Goal: Task Accomplishment & Management: Use online tool/utility

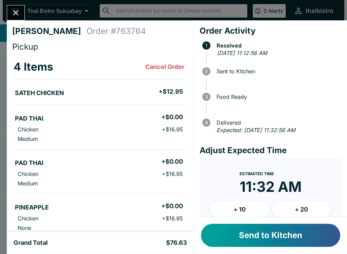
click at [272, 246] on button "Send to Kitchen" at bounding box center [270, 234] width 139 height 23
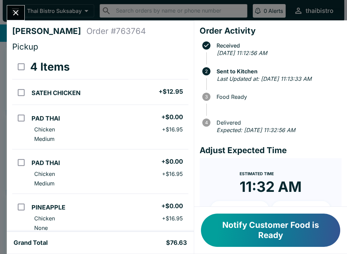
click at [293, 226] on button "Notify Customer Food is Ready" at bounding box center [270, 229] width 139 height 33
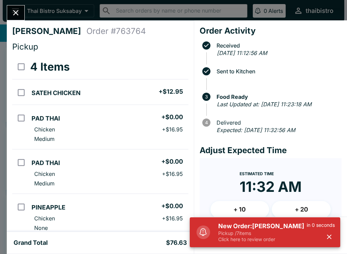
click at [23, 14] on button "Close" at bounding box center [15, 12] width 17 height 15
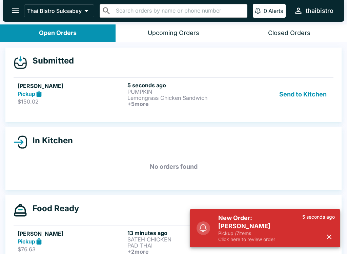
click at [100, 87] on h5 "[PERSON_NAME]" at bounding box center [71, 86] width 107 height 8
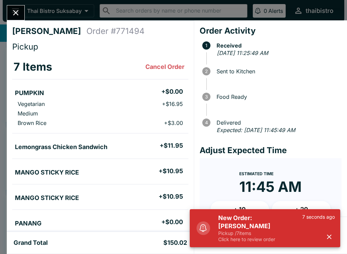
click at [335, 232] on div "7 seconds ago" at bounding box center [318, 228] width 33 height 28
click at [334, 230] on div "7 seconds ago" at bounding box center [318, 228] width 33 height 28
click at [333, 233] on button "button" at bounding box center [329, 236] width 11 height 11
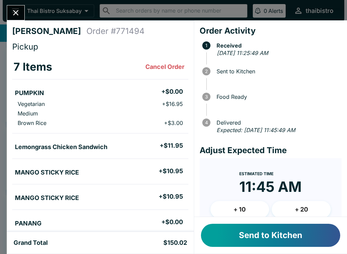
click at [315, 234] on button "Send to Kitchen" at bounding box center [270, 234] width 139 height 23
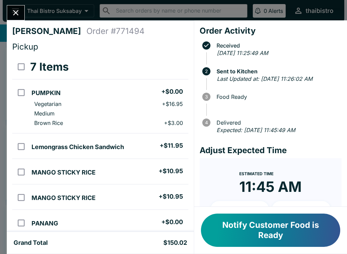
click at [17, 13] on icon "Close" at bounding box center [15, 12] width 9 height 9
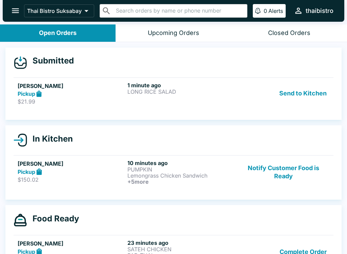
click at [189, 96] on div "1 minute ago LONG RICE SALAD" at bounding box center [180, 93] width 107 height 23
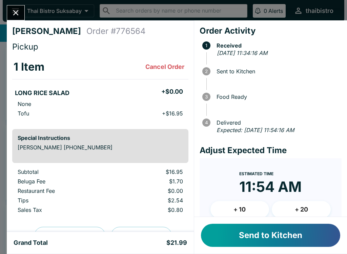
click at [287, 240] on button "Send to Kitchen" at bounding box center [270, 234] width 139 height 23
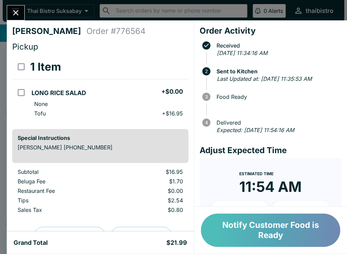
click at [294, 223] on button "Notify Customer Food is Ready" at bounding box center [270, 229] width 139 height 33
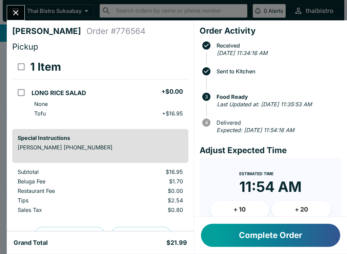
click at [19, 7] on button "Close" at bounding box center [15, 12] width 17 height 15
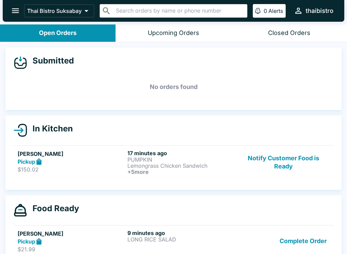
click at [304, 150] on button "Notify Customer Food is Ready" at bounding box center [284, 162] width 92 height 25
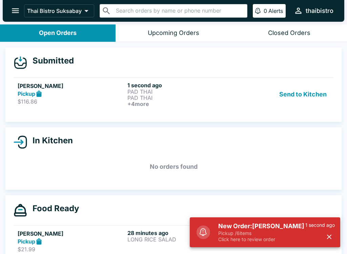
click at [214, 94] on p "PAD THAI" at bounding box center [180, 91] width 107 height 6
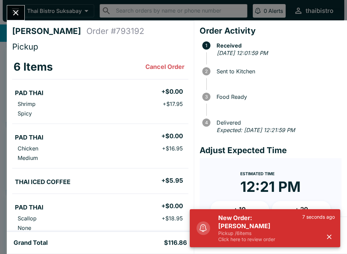
click at [328, 240] on icon "button" at bounding box center [329, 237] width 8 height 8
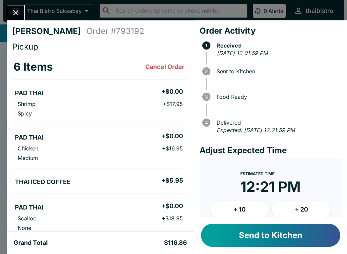
click at [310, 234] on button "Send to Kitchen" at bounding box center [270, 234] width 139 height 23
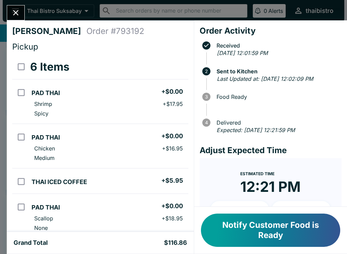
click at [264, 229] on button "Notify Customer Food is Ready" at bounding box center [270, 229] width 139 height 33
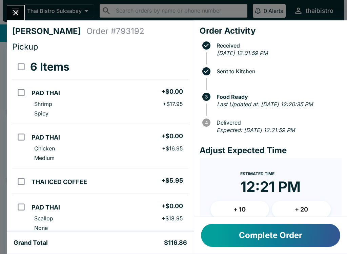
click at [28, 13] on div "[PERSON_NAME] Order # 793192 Pickup 6 Items PAD THAI + $0.00 Shrimp + $17.95 Sp…" at bounding box center [173, 127] width 347 height 254
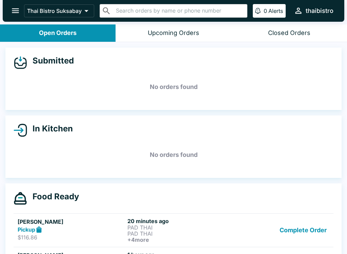
click at [162, 228] on p "PAD THAI" at bounding box center [180, 227] width 107 height 6
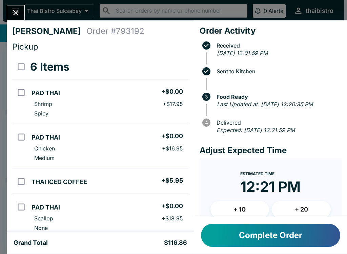
click at [292, 234] on button "Complete Order" at bounding box center [270, 234] width 139 height 23
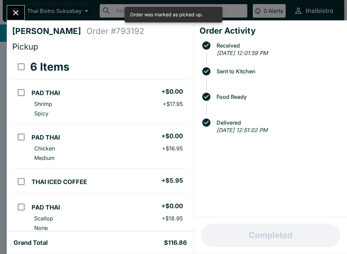
click at [24, 11] on button "Close" at bounding box center [15, 12] width 17 height 15
